Goal: Transaction & Acquisition: Purchase product/service

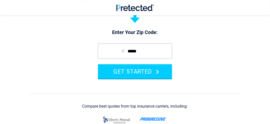
scroll to position [57, 0]
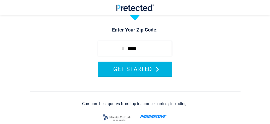
click at [123, 68] on button "GET STARTED" at bounding box center [135, 69] width 74 height 14
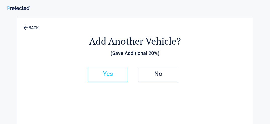
click at [114, 74] on h2 "Yes" at bounding box center [108, 74] width 30 height 4
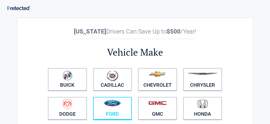
click at [117, 100] on img at bounding box center [112, 102] width 17 height 7
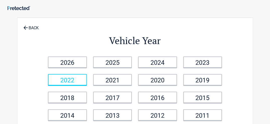
click at [65, 78] on link "2022" at bounding box center [67, 79] width 39 height 11
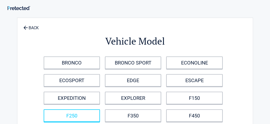
click at [72, 115] on link "F250" at bounding box center [72, 115] width 56 height 13
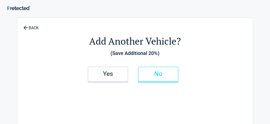
click at [157, 73] on h2 "No" at bounding box center [158, 74] width 30 height 4
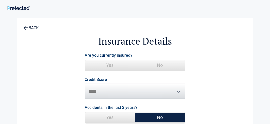
click at [109, 62] on span "Yes" at bounding box center [110, 65] width 50 height 10
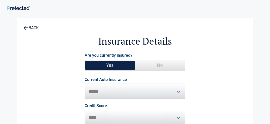
click at [112, 80] on label "Current Auto Insurance" at bounding box center [106, 79] width 42 height 4
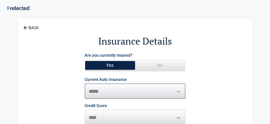
click at [112, 83] on select "**********" at bounding box center [135, 90] width 100 height 15
click at [97, 90] on select "**********" at bounding box center [135, 90] width 100 height 15
click at [111, 63] on span "Yes" at bounding box center [110, 65] width 50 height 10
click at [100, 89] on select "**********" at bounding box center [135, 90] width 100 height 15
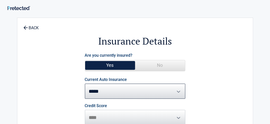
select select "**********"
click at [85, 83] on select "**********" at bounding box center [135, 90] width 100 height 15
click at [115, 63] on span "Yes" at bounding box center [110, 65] width 50 height 10
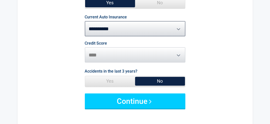
scroll to position [63, 0]
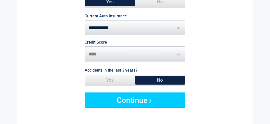
click at [158, 77] on span "No" at bounding box center [160, 80] width 50 height 10
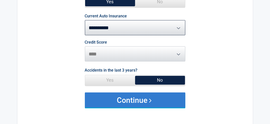
click at [134, 98] on button "Continue" at bounding box center [135, 99] width 100 height 15
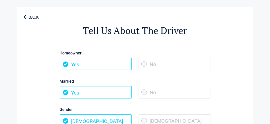
scroll to position [0, 0]
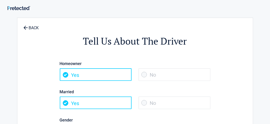
click at [65, 73] on span "Yes" at bounding box center [96, 74] width 72 height 13
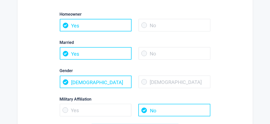
scroll to position [54, 0]
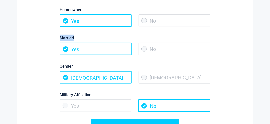
drag, startPoint x: 269, startPoint y: 27, endPoint x: 268, endPoint y: 33, distance: 5.9
click at [268, 33] on div "**********" at bounding box center [135, 101] width 270 height 304
click at [65, 106] on span "Yes" at bounding box center [96, 105] width 72 height 13
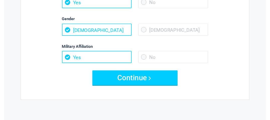
scroll to position [101, 0]
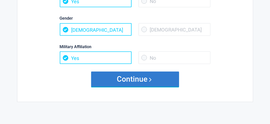
click at [124, 79] on button "Continue" at bounding box center [135, 78] width 88 height 15
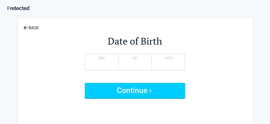
scroll to position [0, 0]
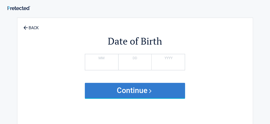
click at [125, 86] on button "Continue" at bounding box center [135, 90] width 100 height 15
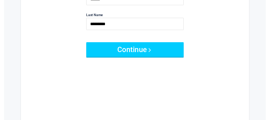
scroll to position [74, 0]
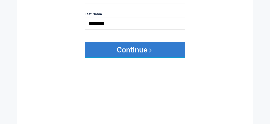
click at [139, 49] on button "Continue" at bounding box center [135, 49] width 100 height 15
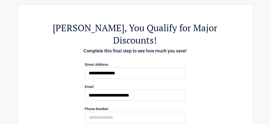
scroll to position [0, 0]
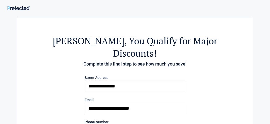
type input "**********"
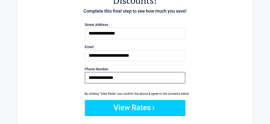
scroll to position [53, 0]
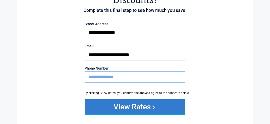
click at [134, 99] on button "View Rates" at bounding box center [135, 106] width 100 height 15
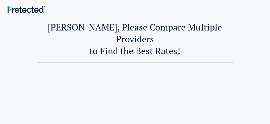
drag, startPoint x: 0, startPoint y: 0, endPoint x: 134, endPoint y: 92, distance: 162.9
click at [134, 92] on div at bounding box center [135, 118] width 244 height 113
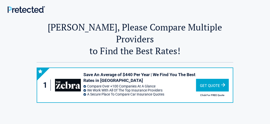
click at [217, 79] on div "Get Quote" at bounding box center [212, 85] width 33 height 13
